Goal: Task Accomplishment & Management: Use online tool/utility

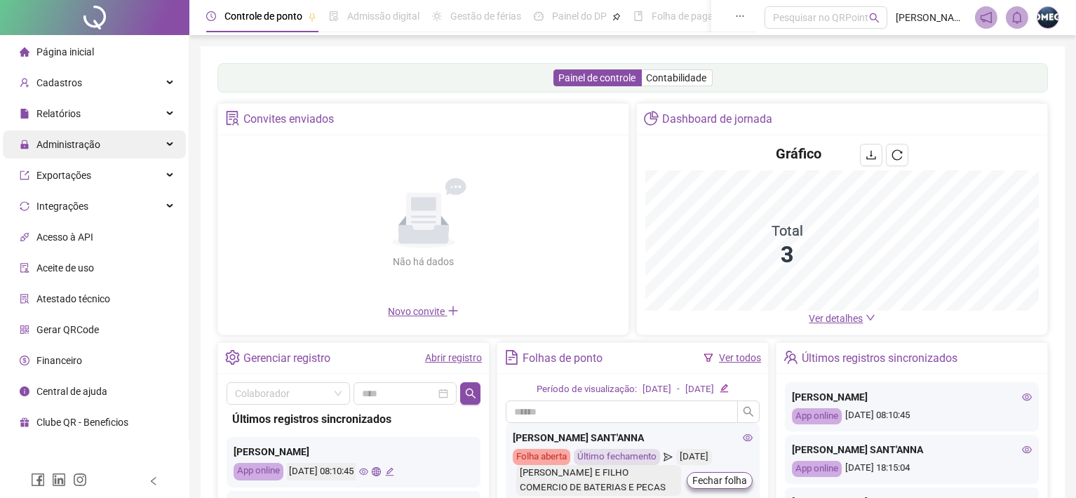
click at [68, 145] on span "Administração" at bounding box center [68, 144] width 64 height 11
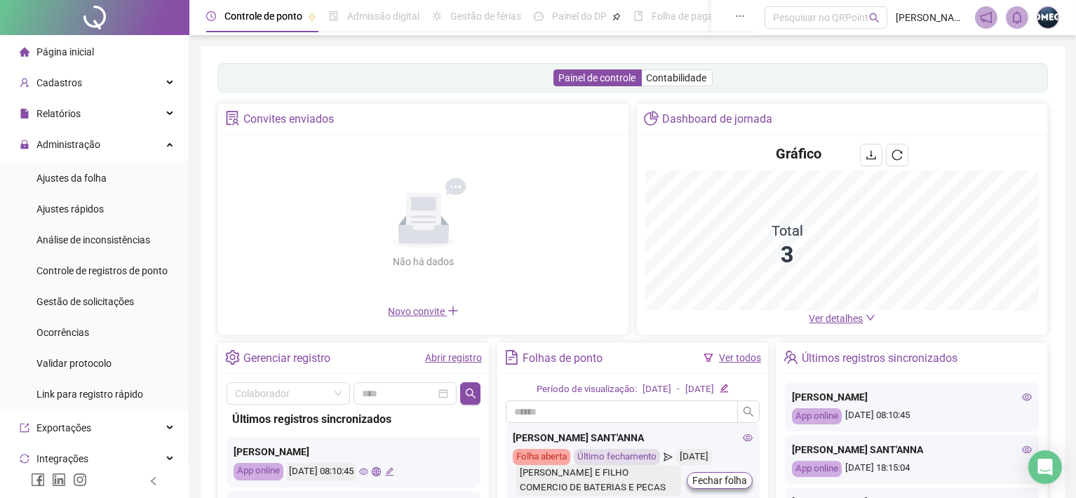
click at [117, 306] on span "Gestão de solicitações" at bounding box center [85, 301] width 98 height 11
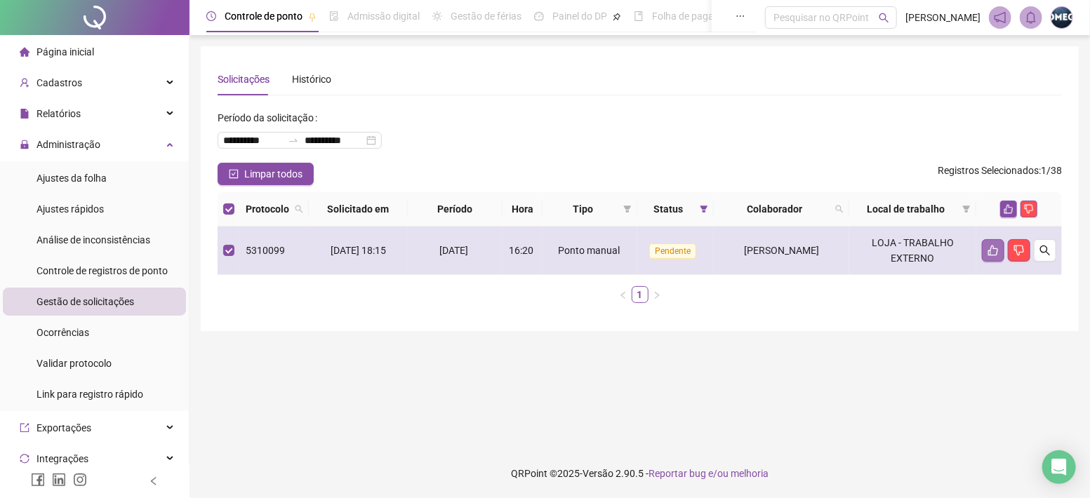
click at [989, 250] on icon "like" at bounding box center [992, 250] width 11 height 11
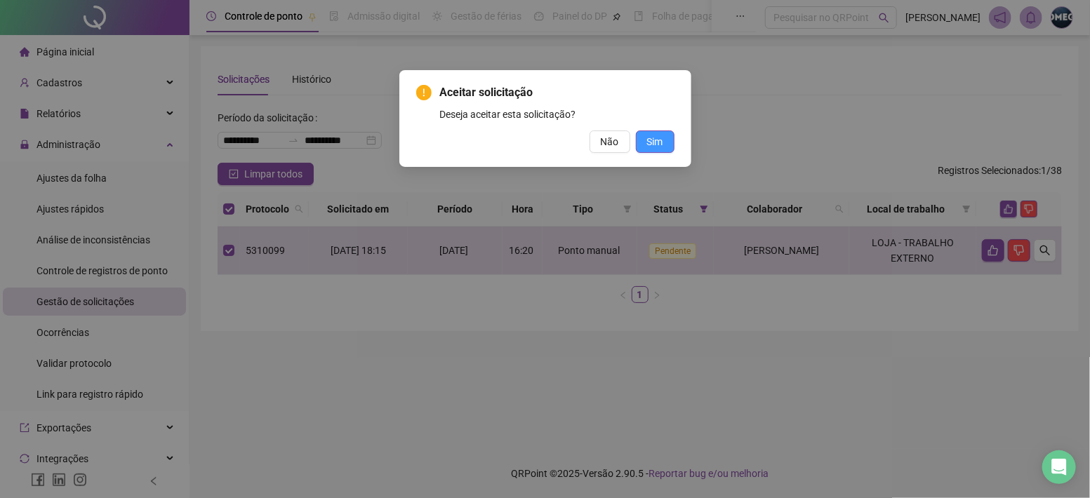
click at [652, 141] on span "Sim" at bounding box center [655, 141] width 16 height 15
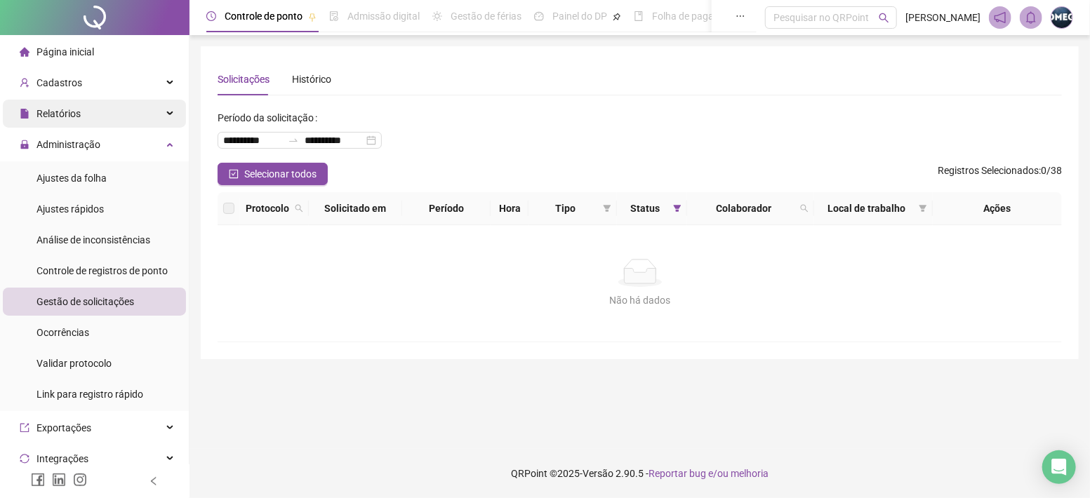
click at [78, 114] on span "Relatórios" at bounding box center [58, 113] width 44 height 11
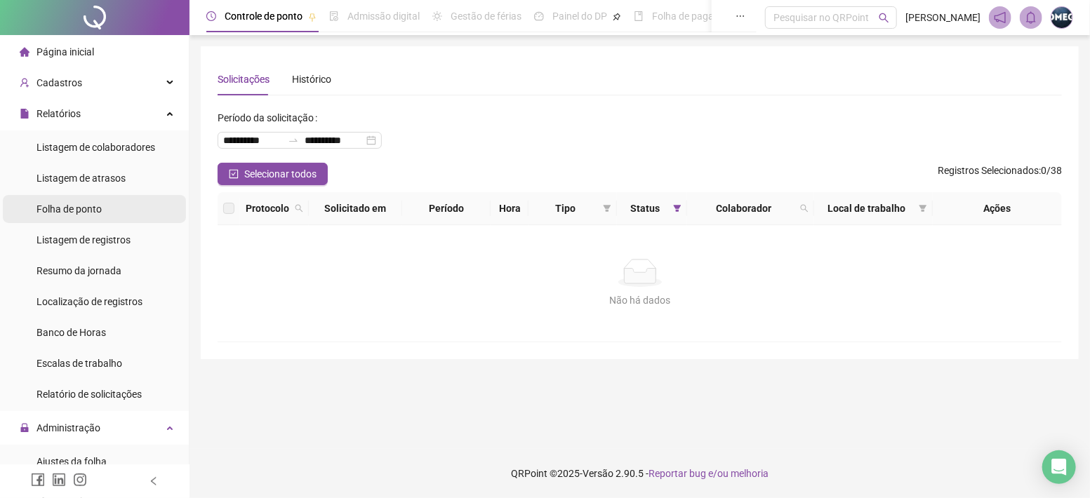
click at [104, 212] on li "Folha de ponto" at bounding box center [94, 209] width 183 height 28
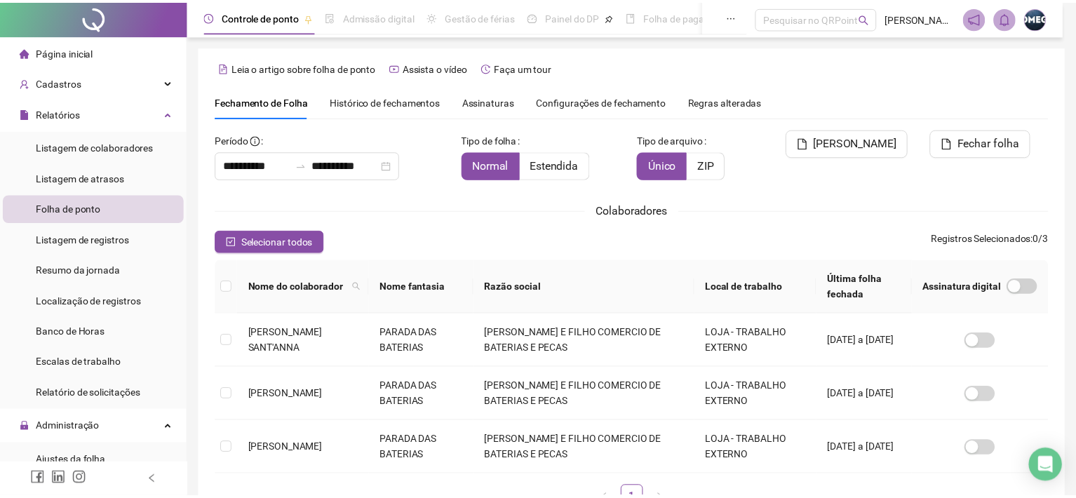
scroll to position [38, 0]
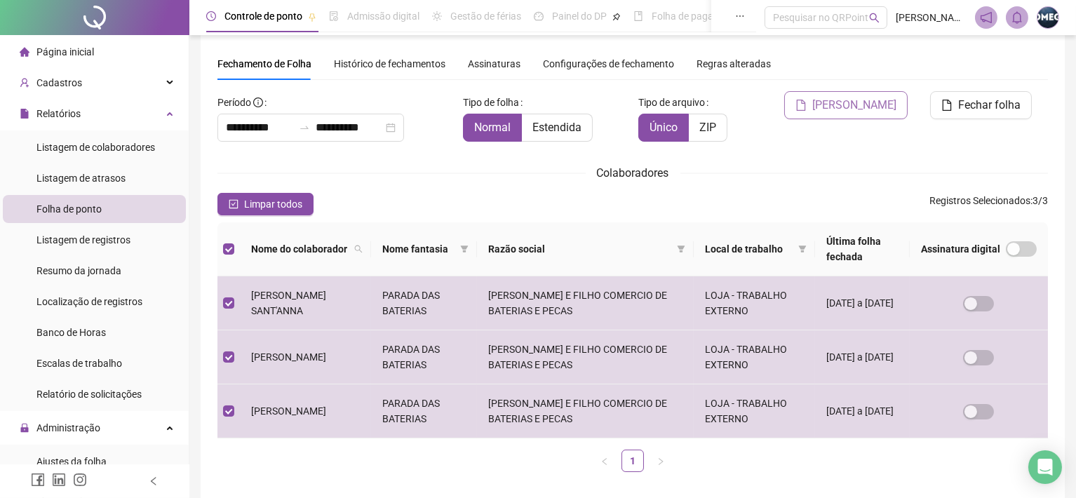
click at [882, 100] on span "[PERSON_NAME]" at bounding box center [854, 105] width 84 height 17
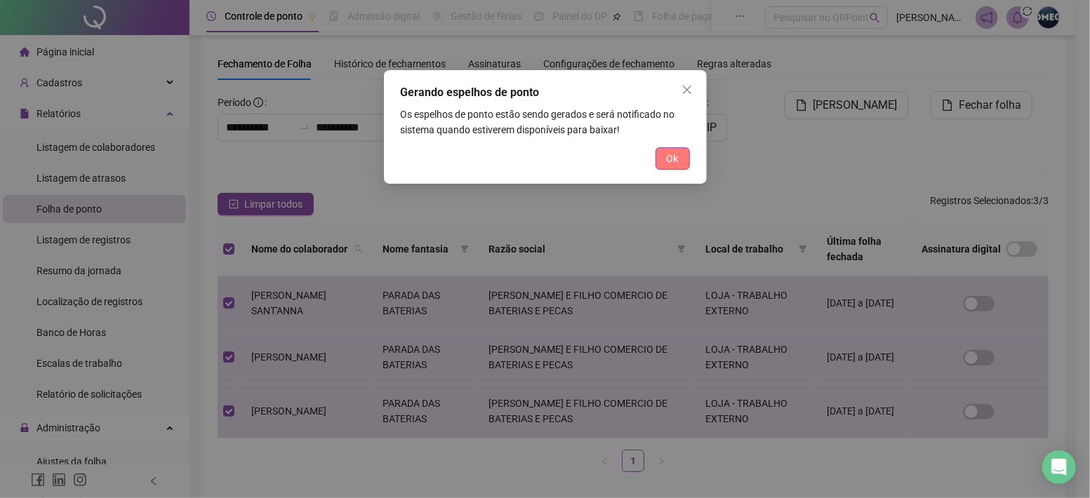
click at [674, 159] on span "Ok" at bounding box center [673, 158] width 12 height 15
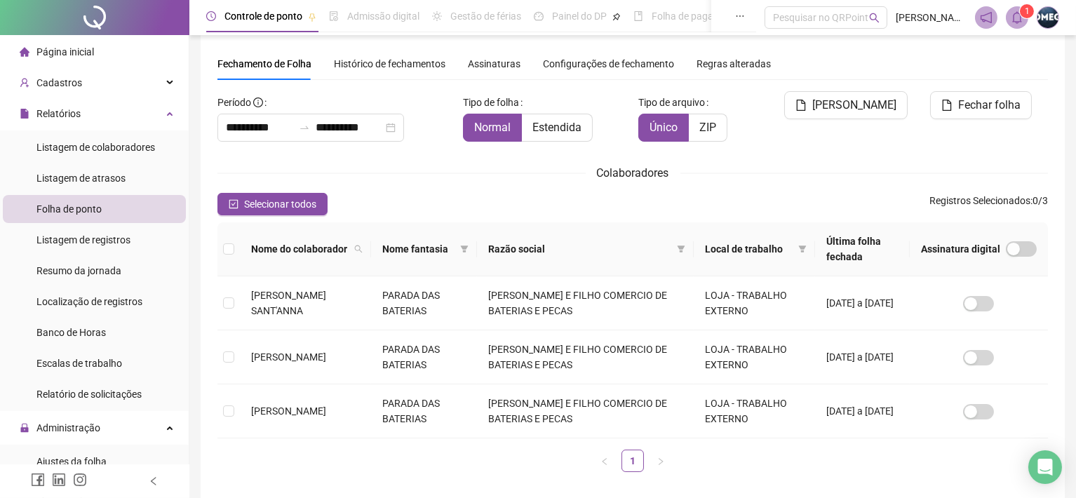
click at [1020, 18] on icon "bell" at bounding box center [1017, 17] width 10 height 13
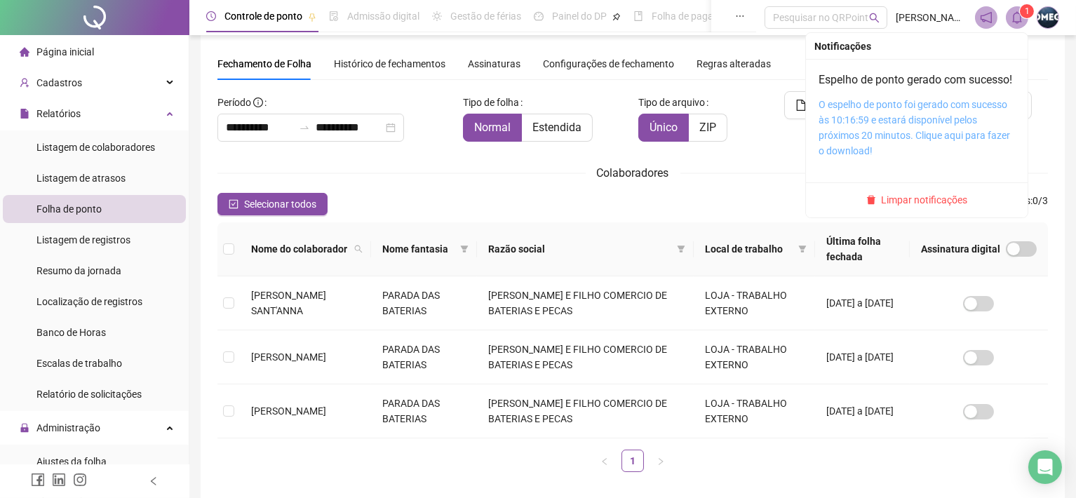
click at [885, 124] on link "O espelho de ponto foi gerado com sucesso às 10:16:59 e estará disponível pelos…" at bounding box center [915, 128] width 192 height 58
click at [1015, 20] on icon "bell" at bounding box center [1017, 17] width 13 height 13
click at [928, 140] on link "O espelho de ponto foi gerado com sucesso às 10:16:59 e estará disponível pelos…" at bounding box center [915, 128] width 192 height 58
